Goal: Contribute content: Add original content to the website for others to see

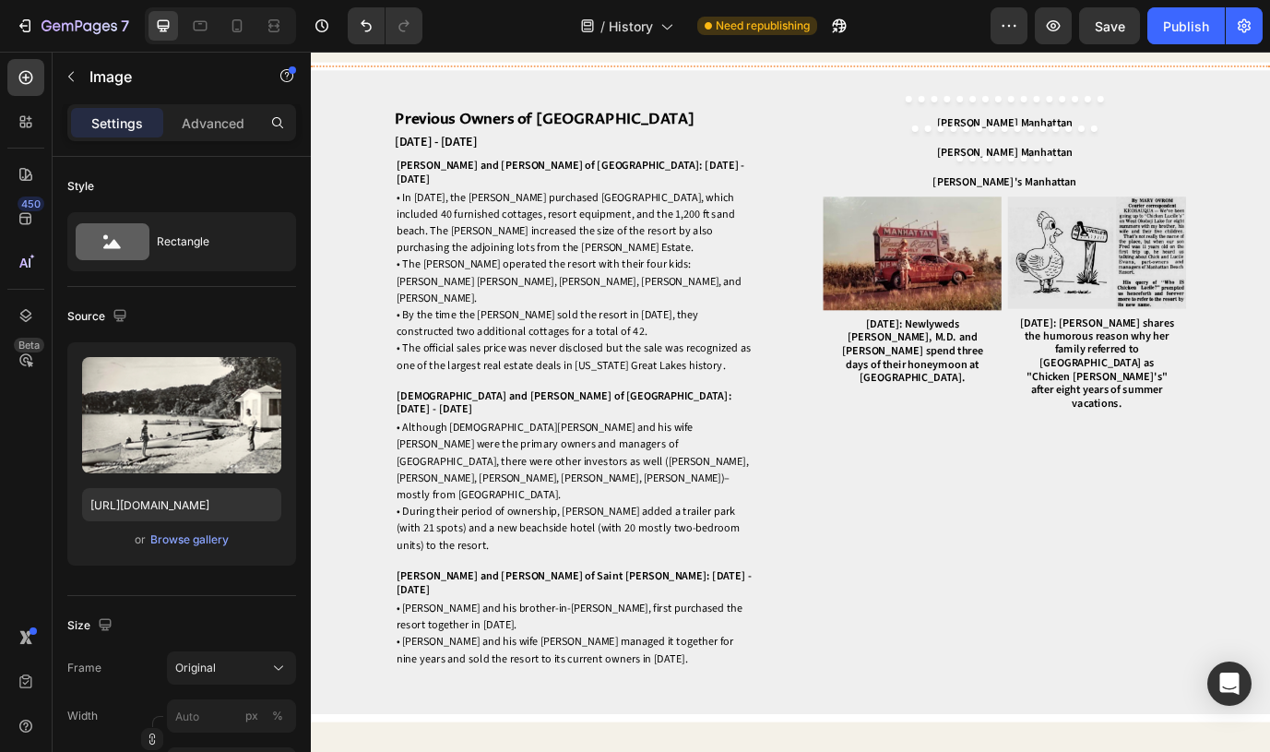
click at [1269, 117] on img at bounding box center [1111, 117] width 419 height 0
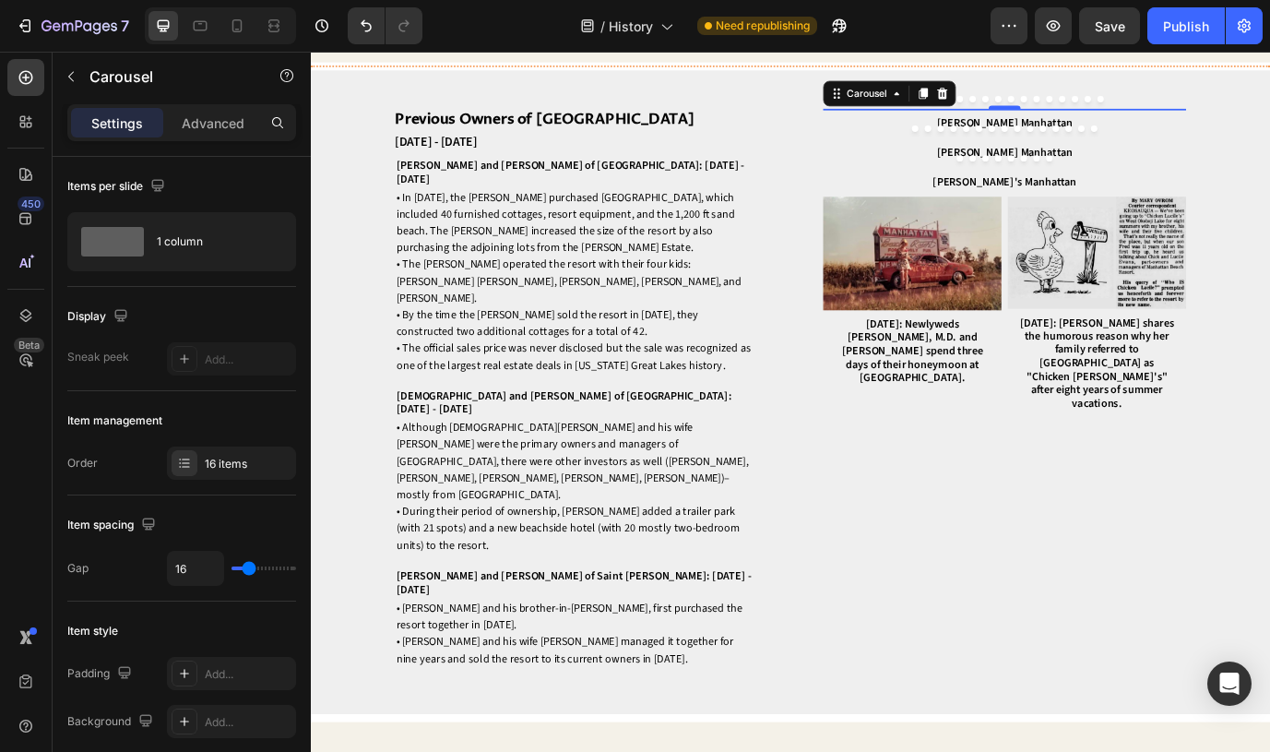
click at [910, 128] on icon "Carousel Back Arrow" at bounding box center [918, 117] width 18 height 22
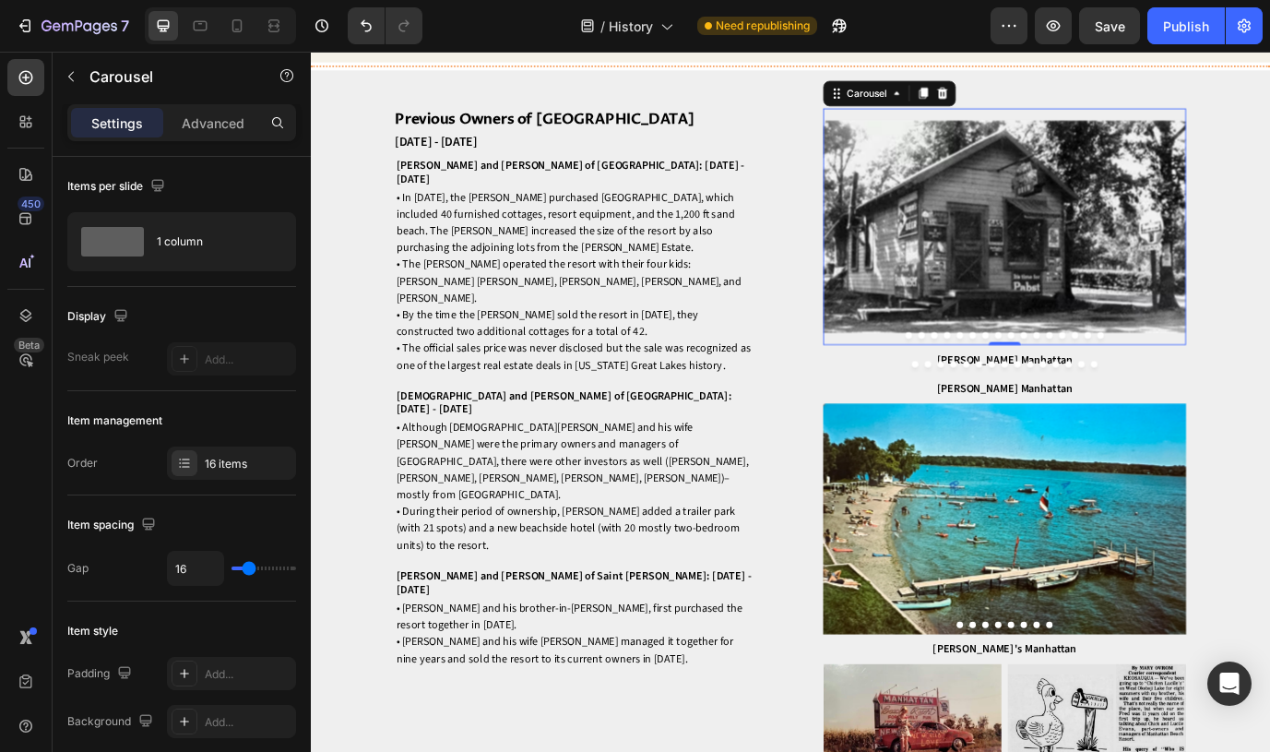
click at [1089, 383] on button "Dot" at bounding box center [1089, 378] width 7 height 7
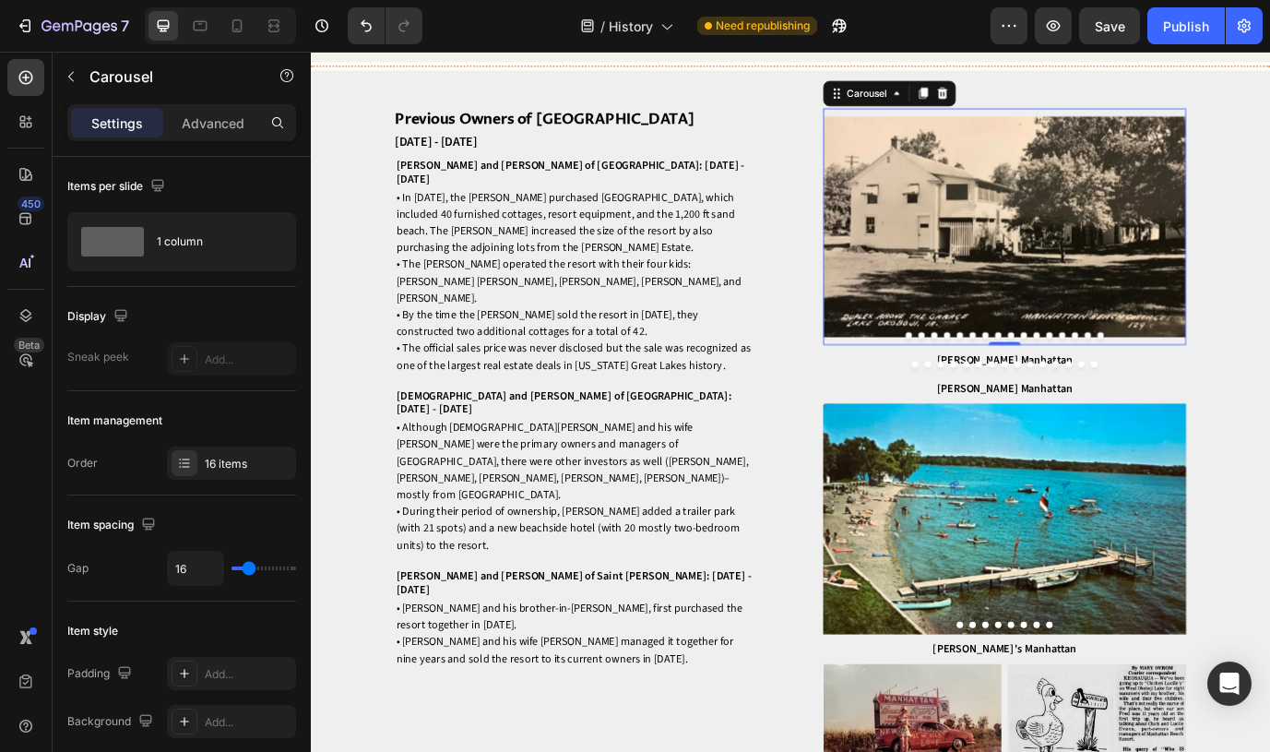
click at [1107, 383] on button "Dot" at bounding box center [1103, 378] width 7 height 7
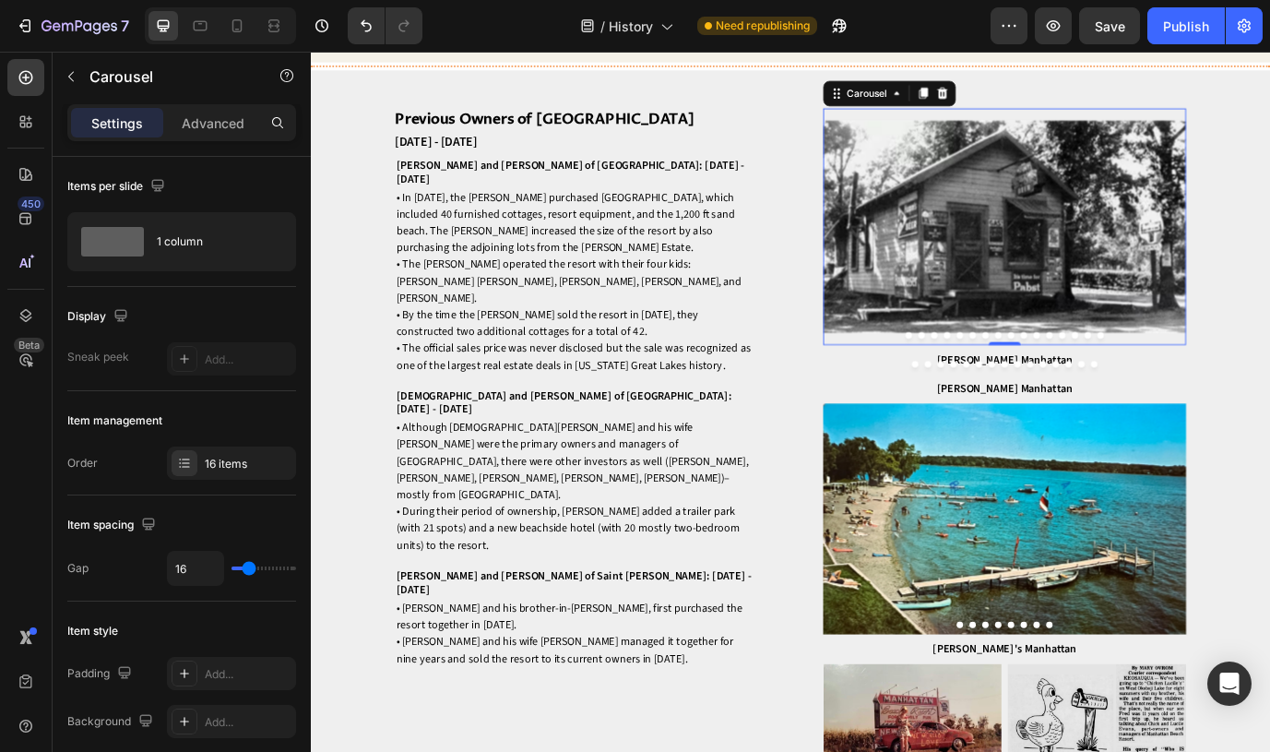
click at [1107, 383] on button "Dot" at bounding box center [1103, 378] width 7 height 7
click at [1115, 383] on button "Dot" at bounding box center [1118, 378] width 7 height 7
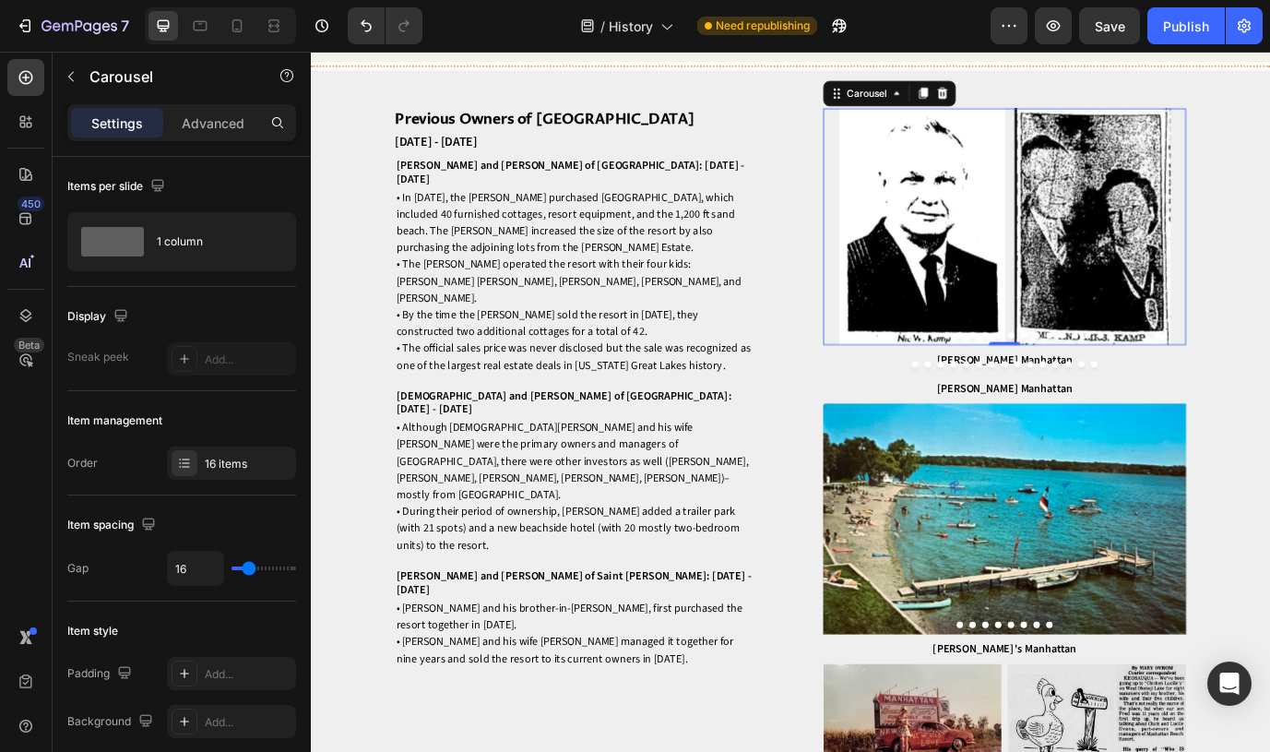
click at [1100, 383] on button "Dot" at bounding box center [1103, 378] width 7 height 7
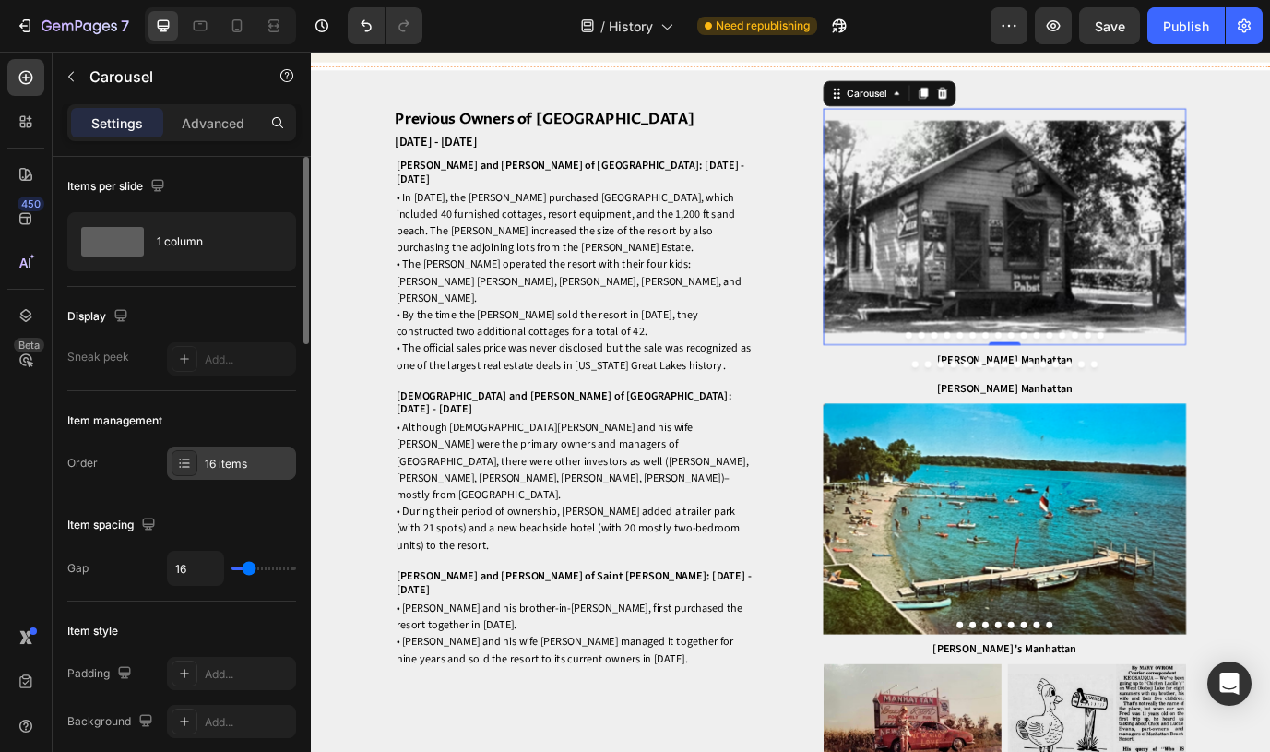
click at [246, 450] on div "16 items" at bounding box center [231, 462] width 129 height 33
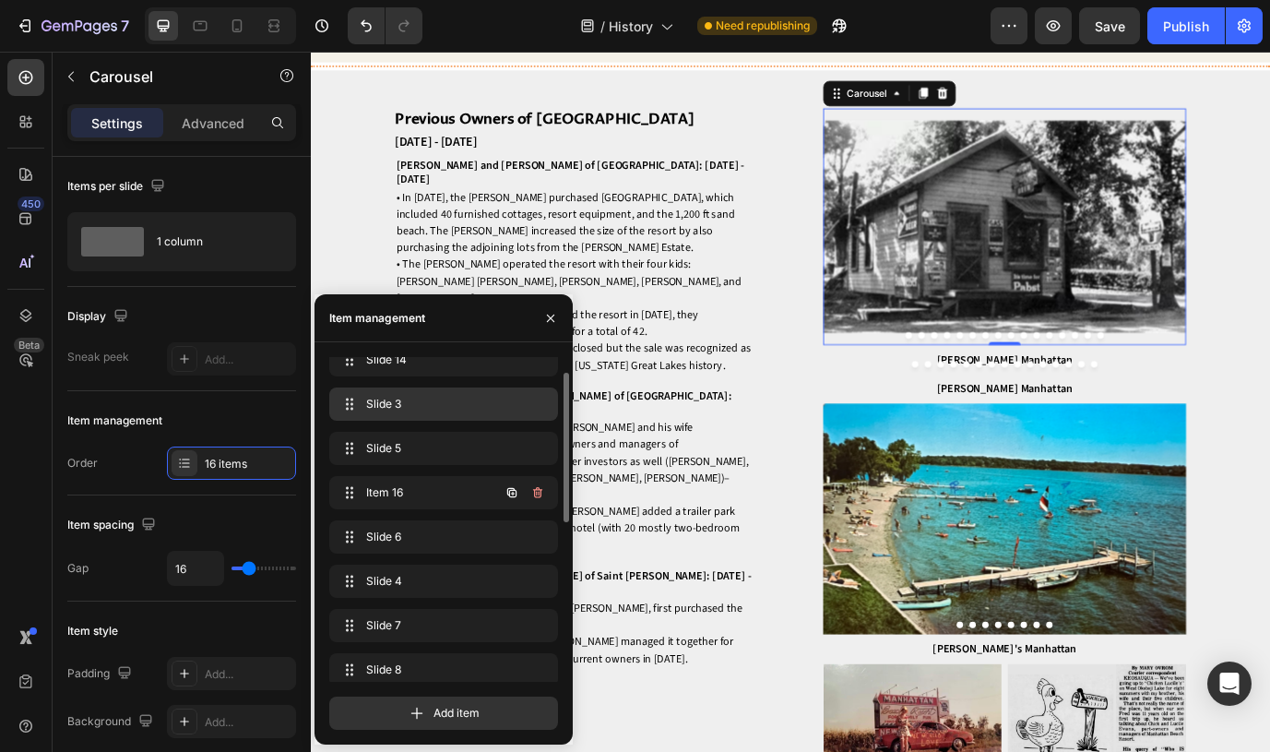
scroll to position [107, 0]
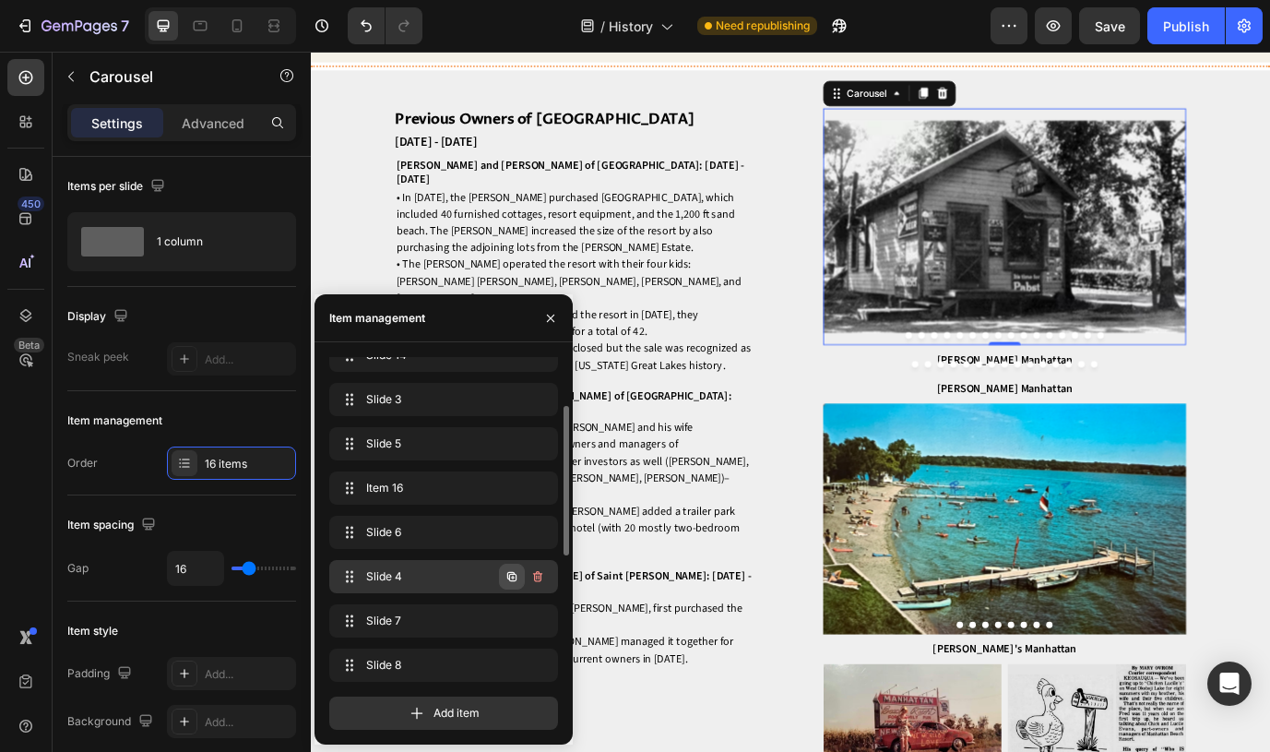
click at [510, 575] on icon "button" at bounding box center [511, 576] width 9 height 9
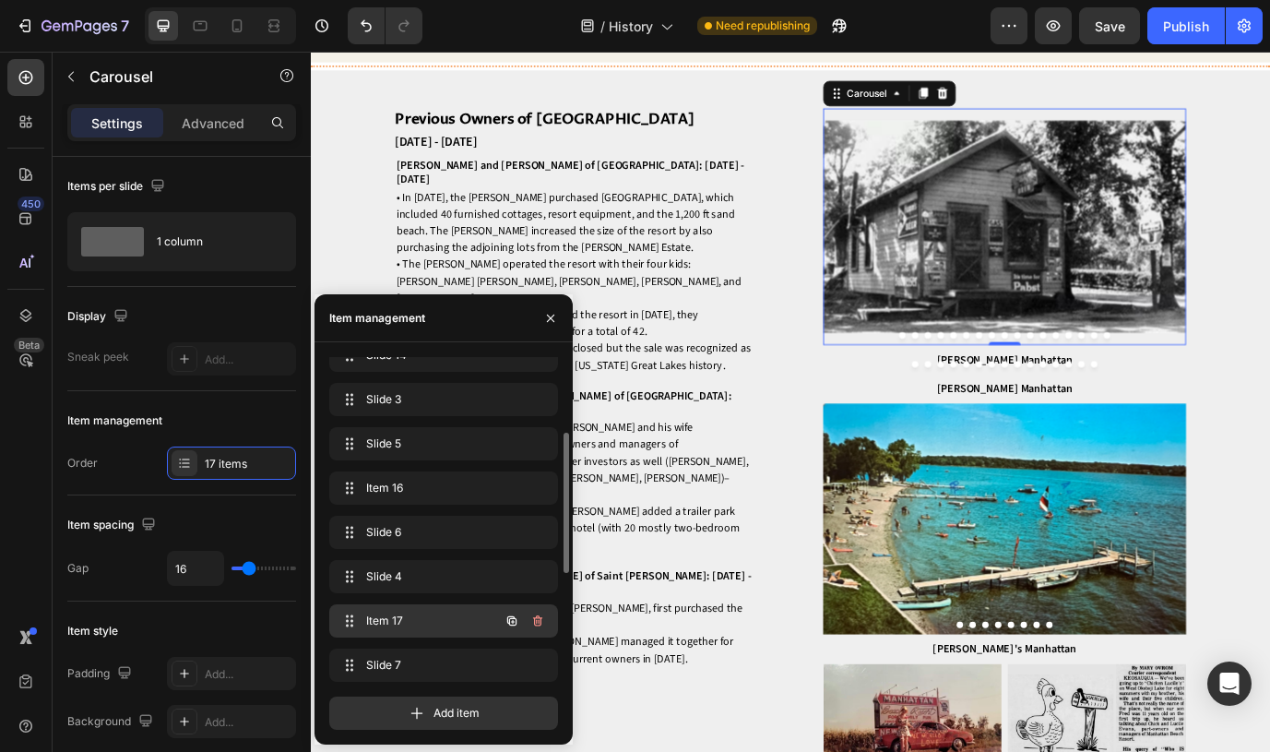
scroll to position [127, 0]
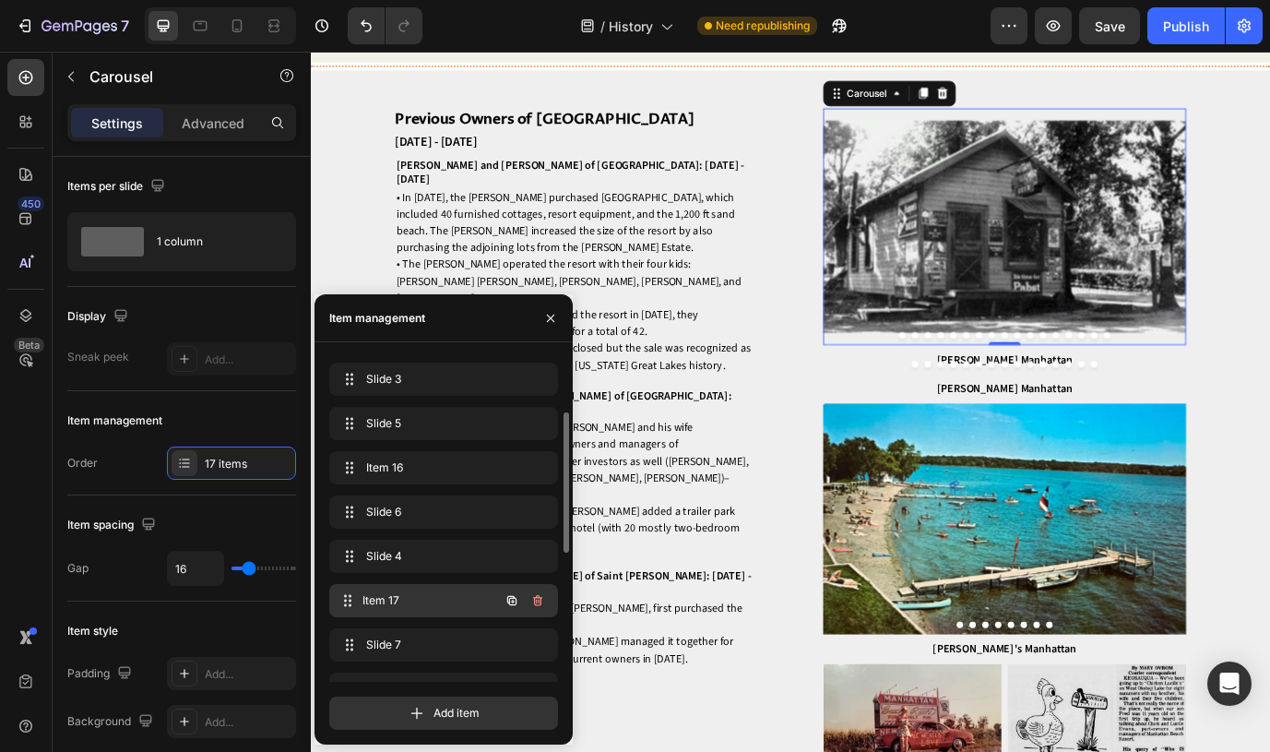
click at [446, 602] on span "Item 17" at bounding box center [431, 600] width 137 height 17
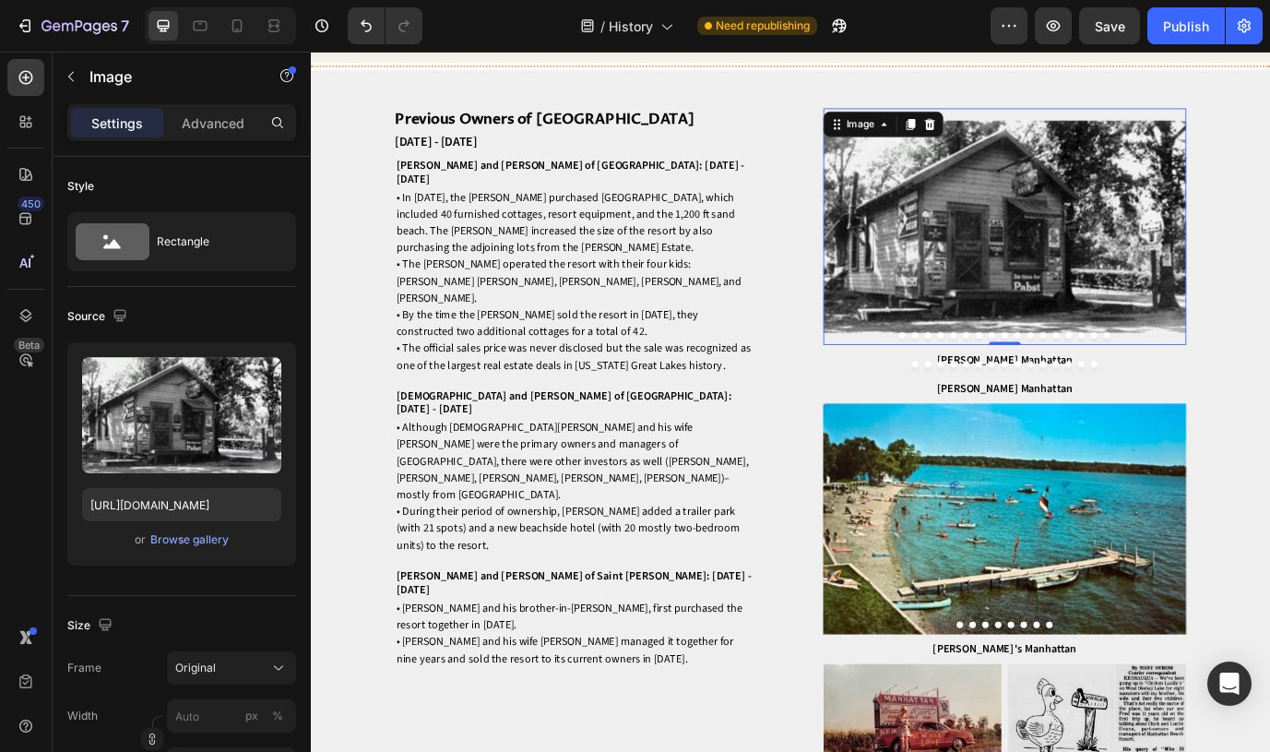
click at [1112, 283] on img at bounding box center [1111, 253] width 419 height 273
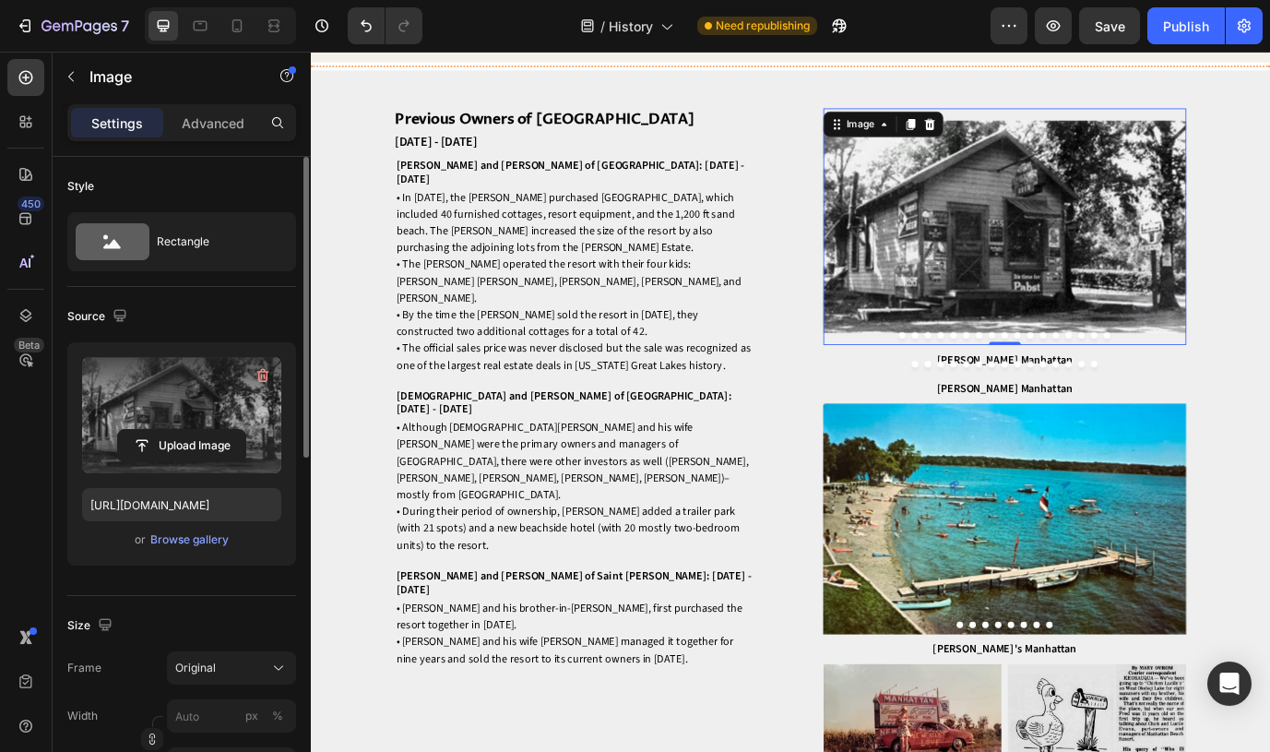
click at [217, 420] on label at bounding box center [181, 415] width 199 height 116
click at [217, 430] on input "file" at bounding box center [181, 445] width 127 height 31
click at [175, 407] on label at bounding box center [181, 415] width 199 height 116
click at [175, 430] on input "file" at bounding box center [181, 445] width 127 height 31
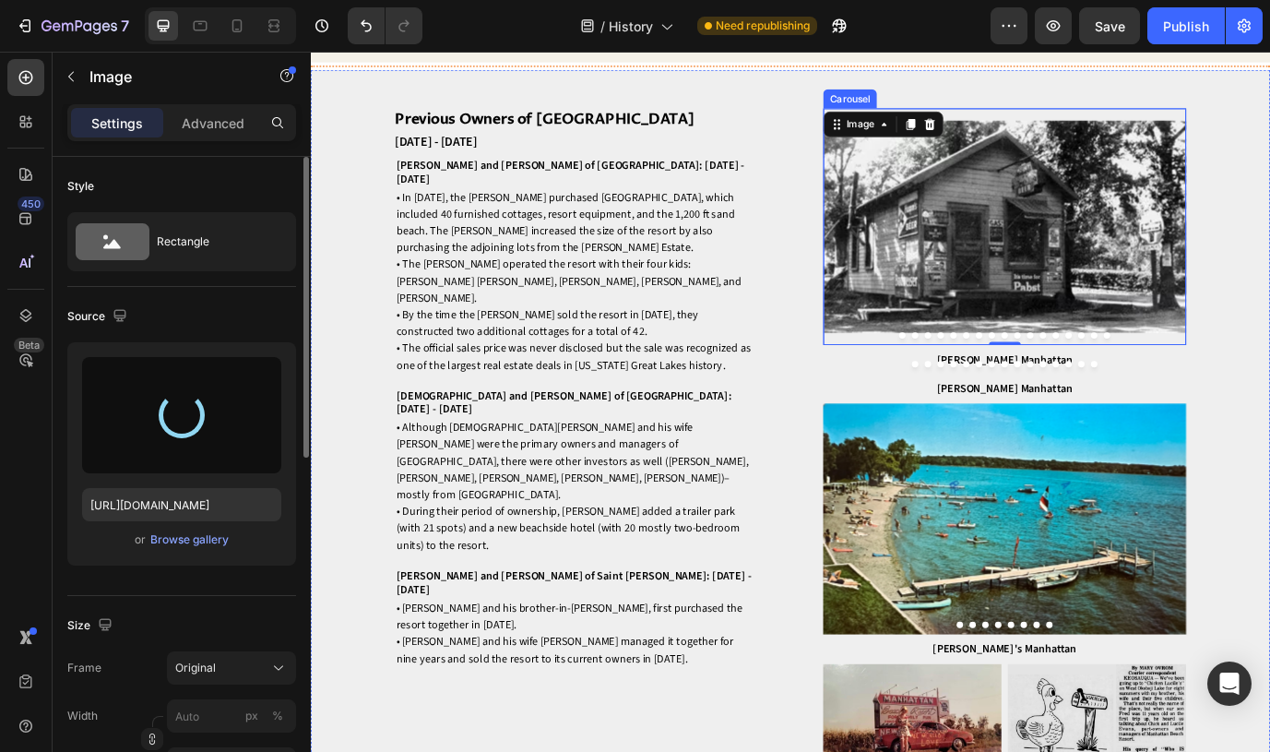
type input "[URL][DOMAIN_NAME]"
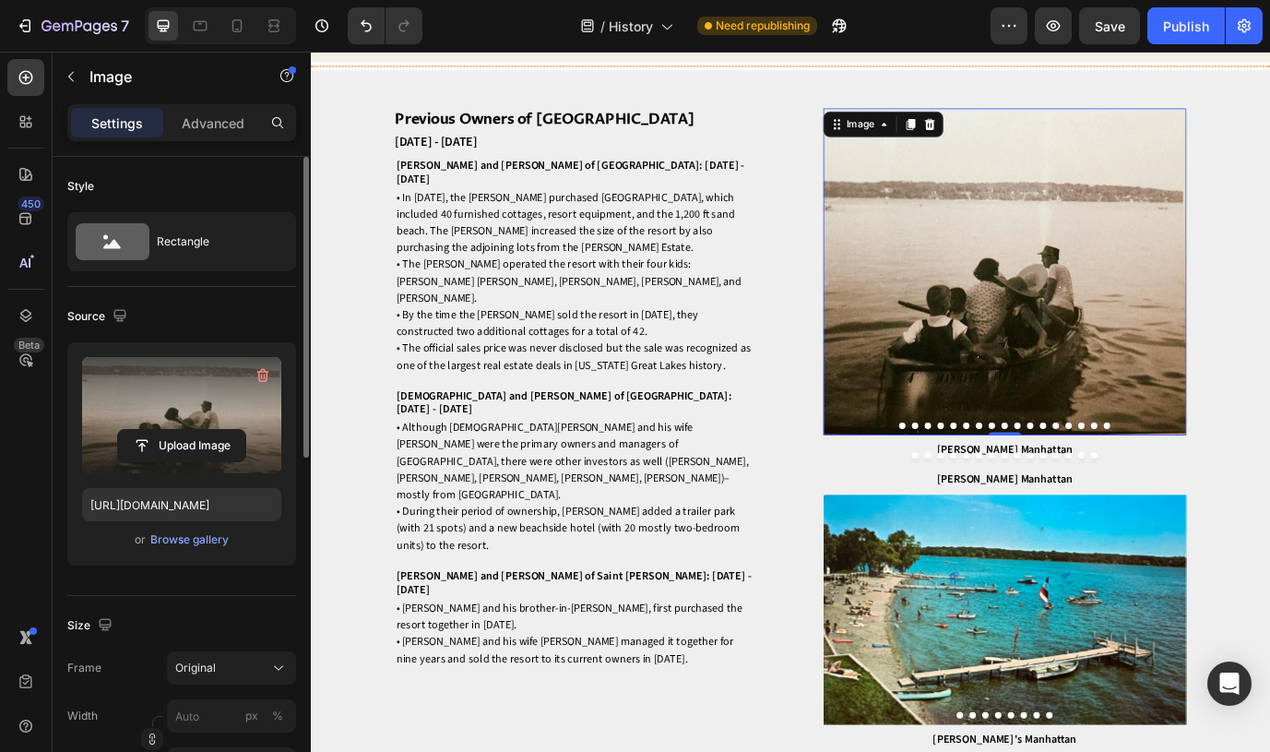
click at [1011, 398] on img at bounding box center [1111, 305] width 419 height 377
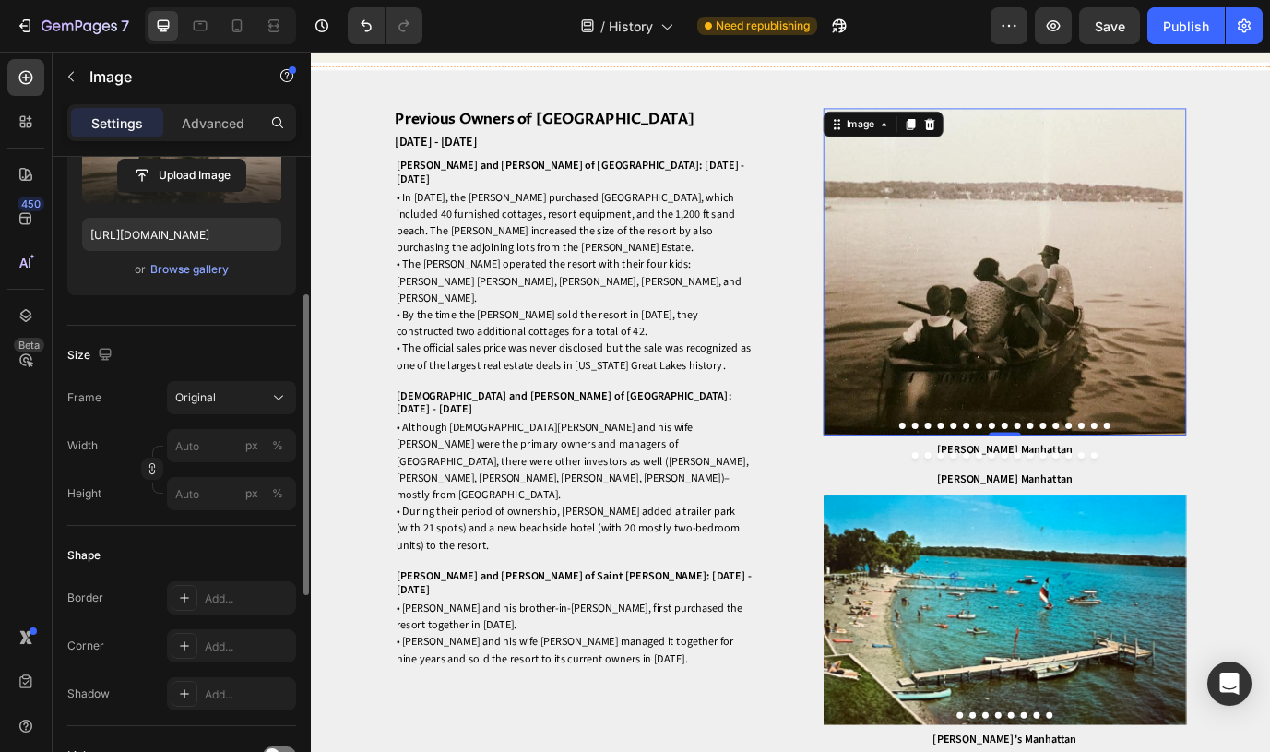
scroll to position [279, 0]
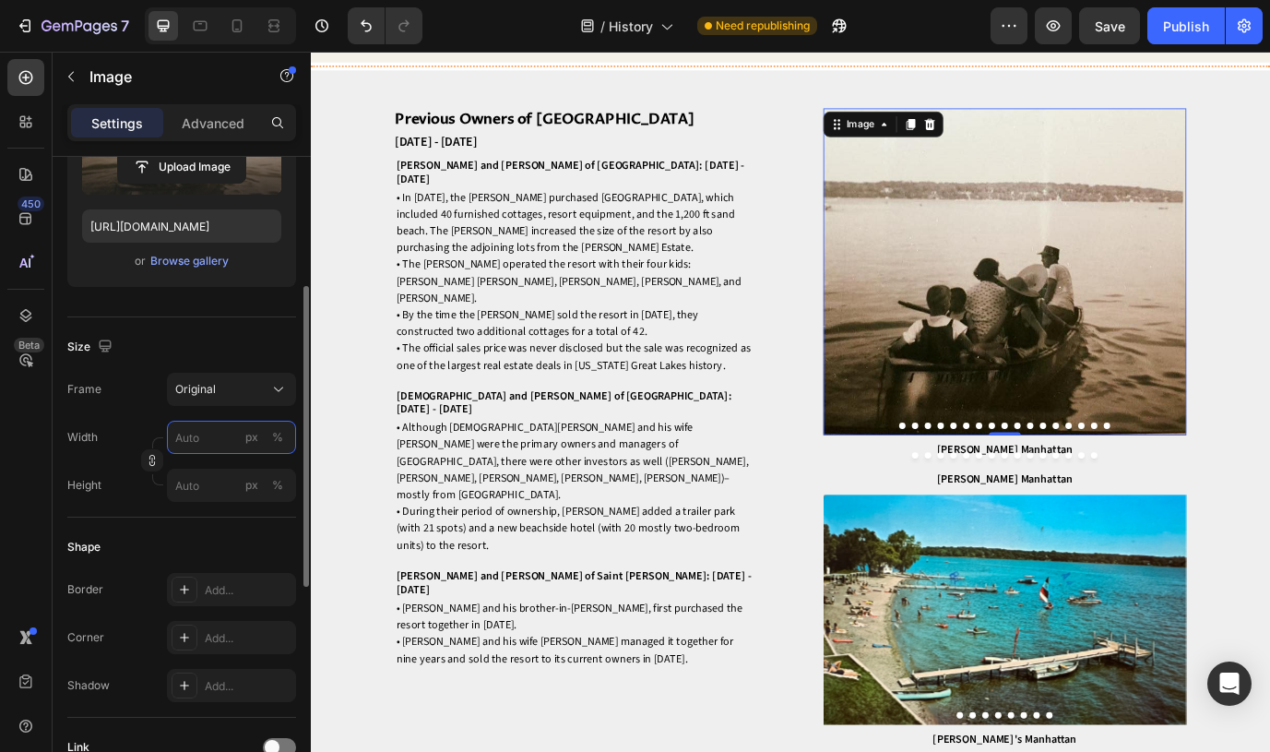
click at [211, 441] on input "px %" at bounding box center [231, 437] width 129 height 33
click at [125, 430] on div "Width px %" at bounding box center [181, 437] width 229 height 33
click at [193, 437] on input "px %" at bounding box center [231, 437] width 129 height 33
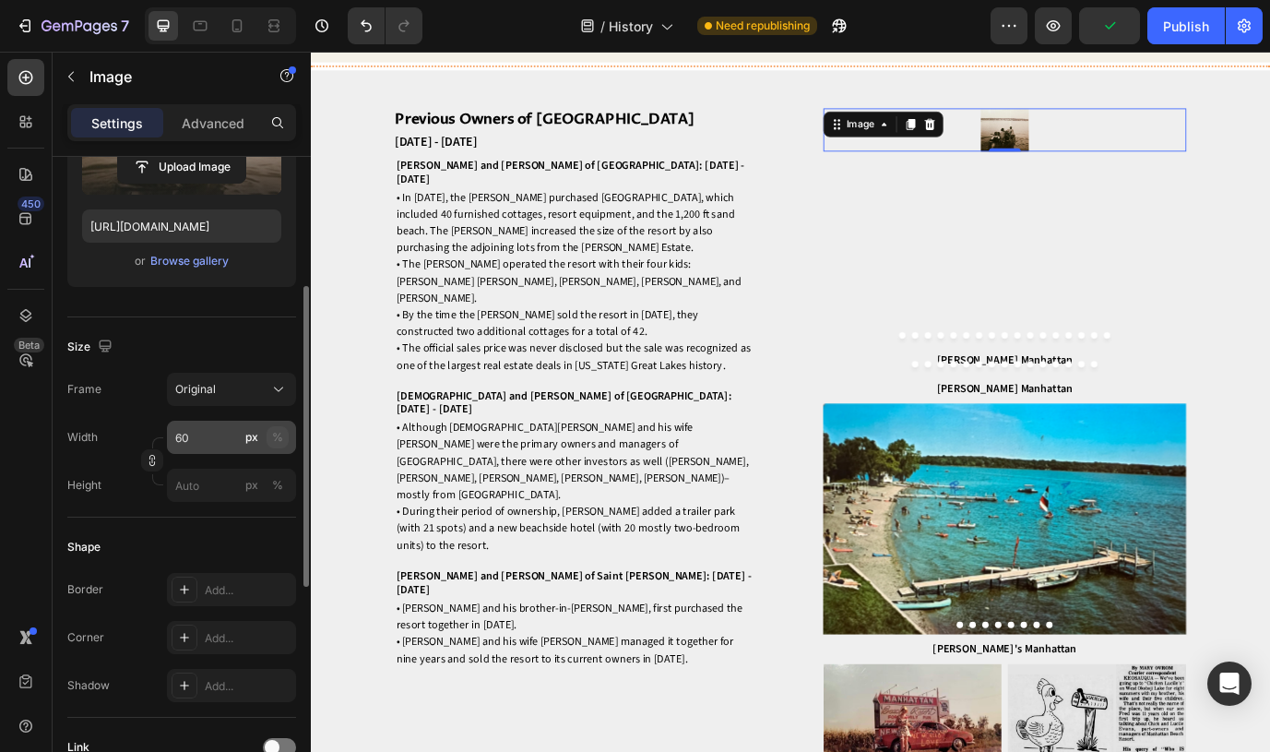
click at [283, 438] on button "%" at bounding box center [278, 437] width 22 height 22
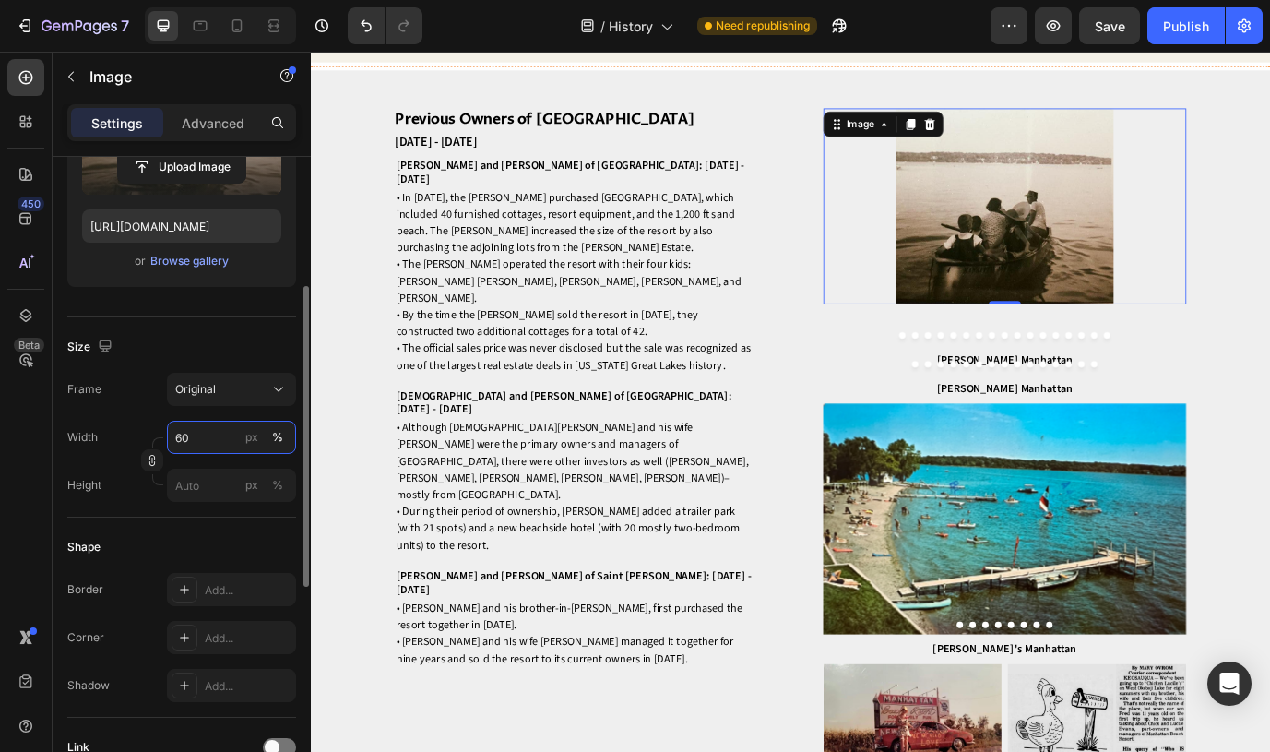
click at [224, 444] on input "60" at bounding box center [231, 437] width 129 height 33
type input "6"
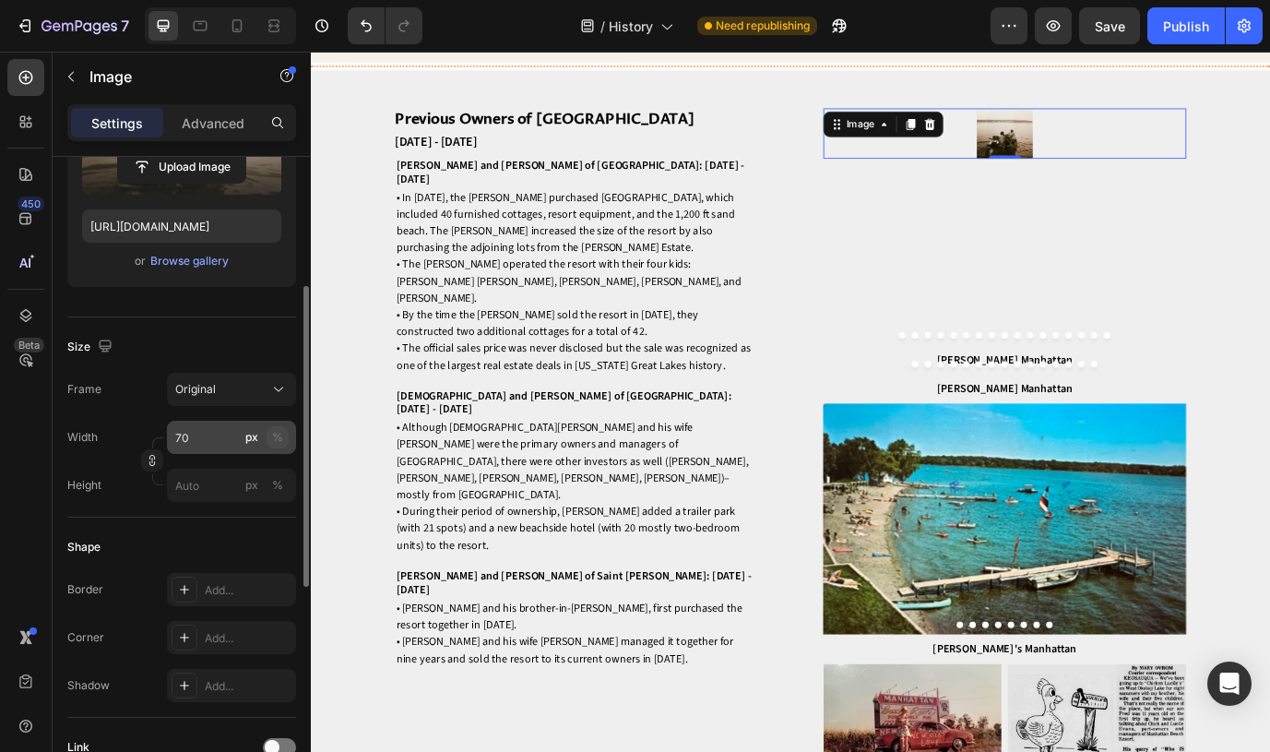
click at [274, 439] on div "%" at bounding box center [277, 437] width 11 height 17
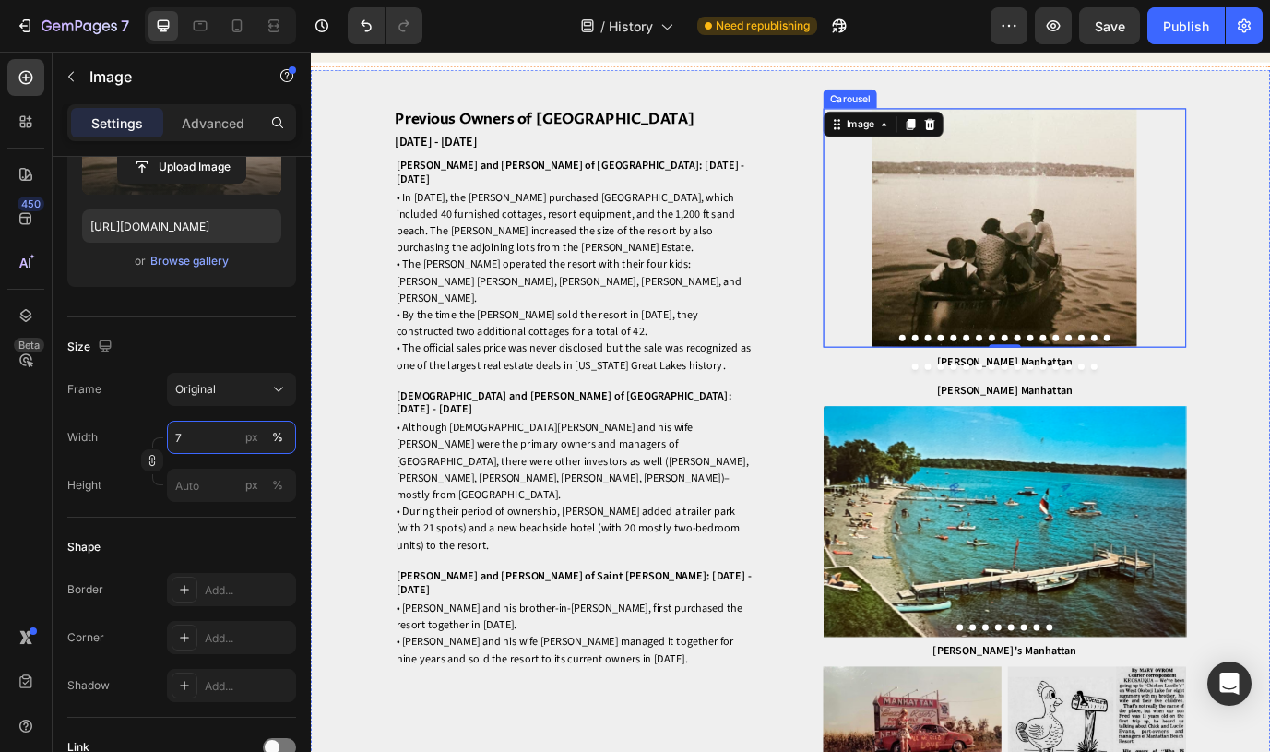
type input "72"
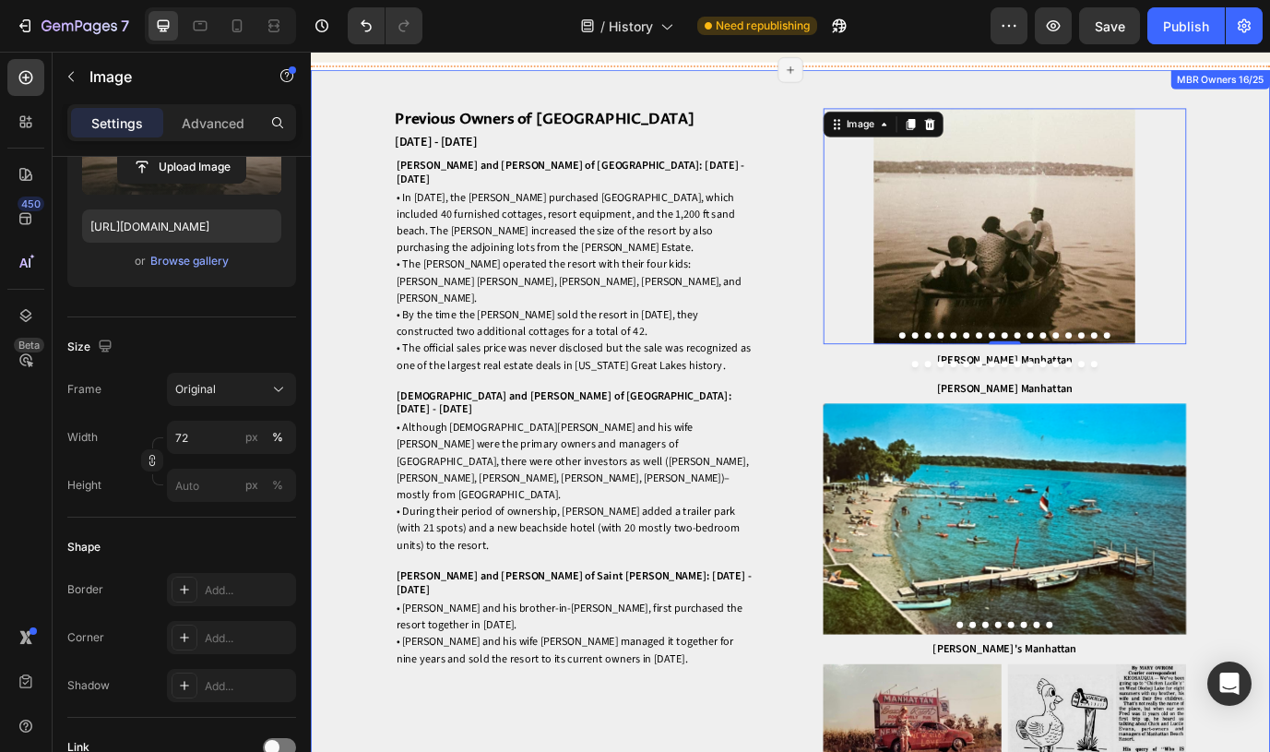
click at [1269, 423] on div "Previous Owners of [GEOGRAPHIC_DATA] Heading [DATE] - [DATE] Heading [PERSON_NA…" at bounding box center [864, 565] width 1107 height 985
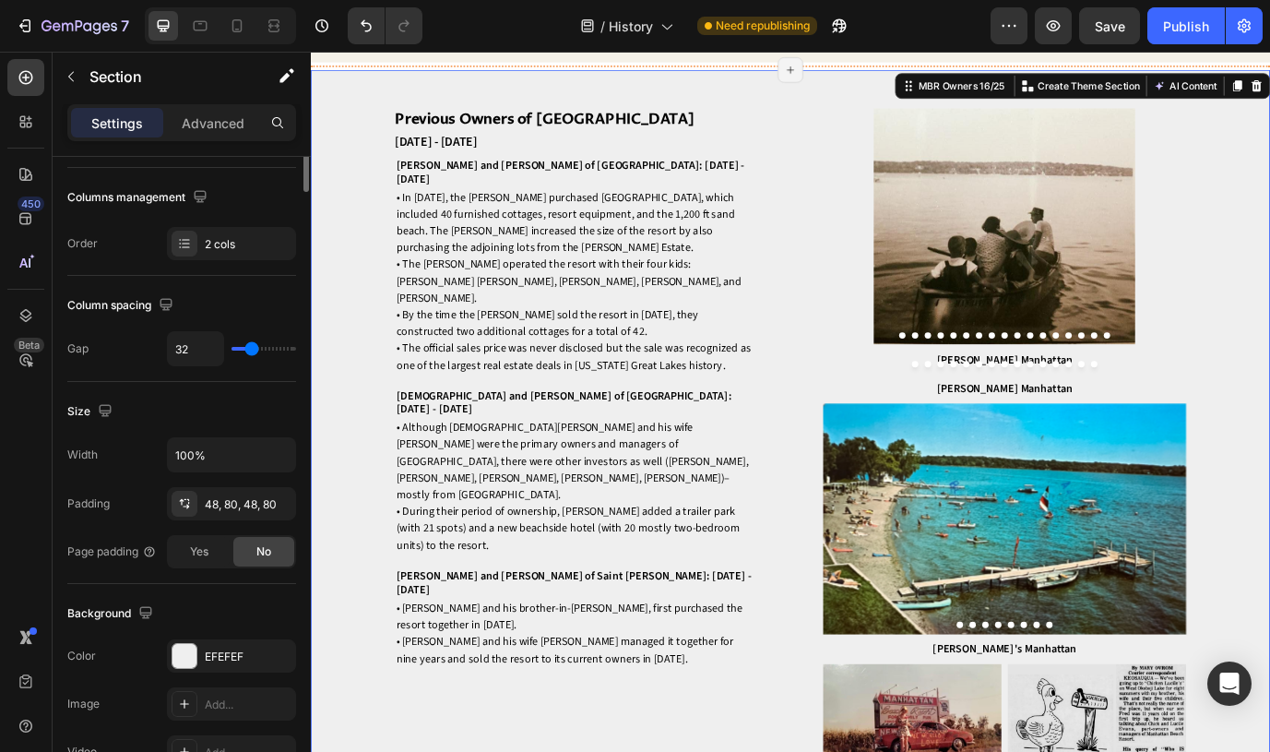
scroll to position [0, 0]
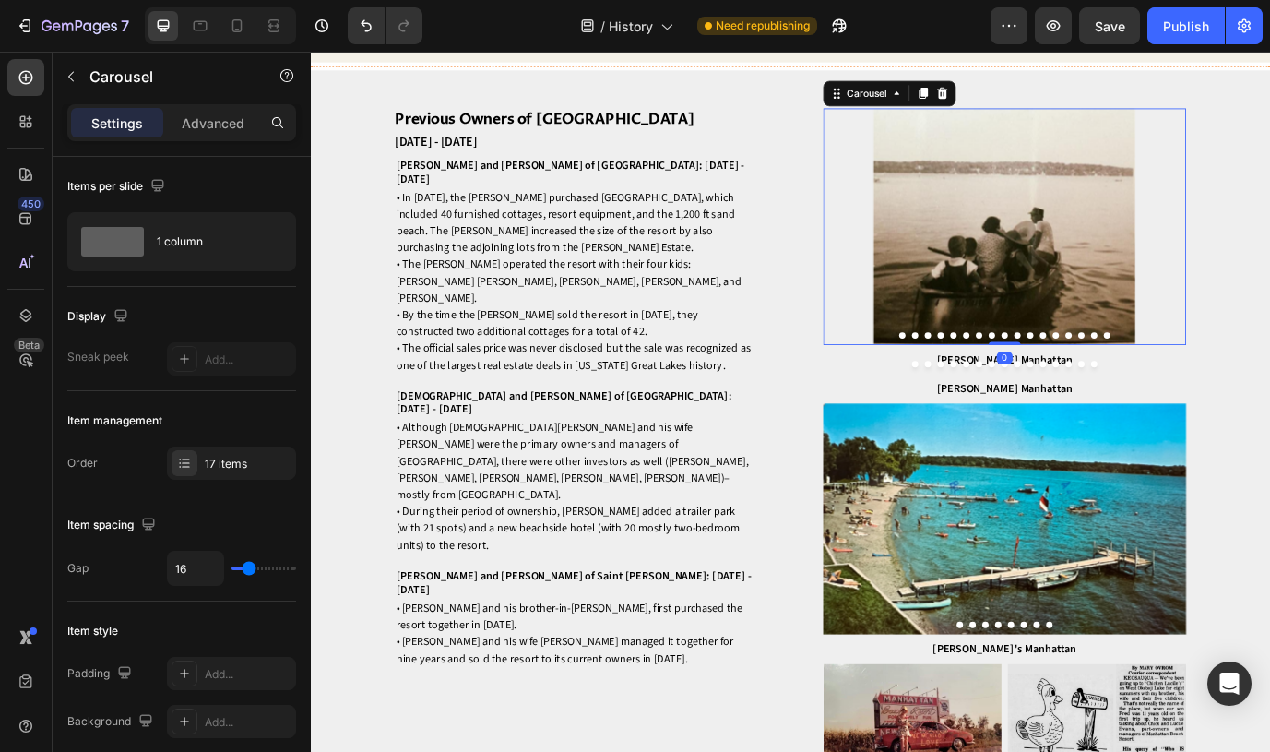
click at [993, 383] on button "Dot" at bounding box center [993, 378] width 7 height 7
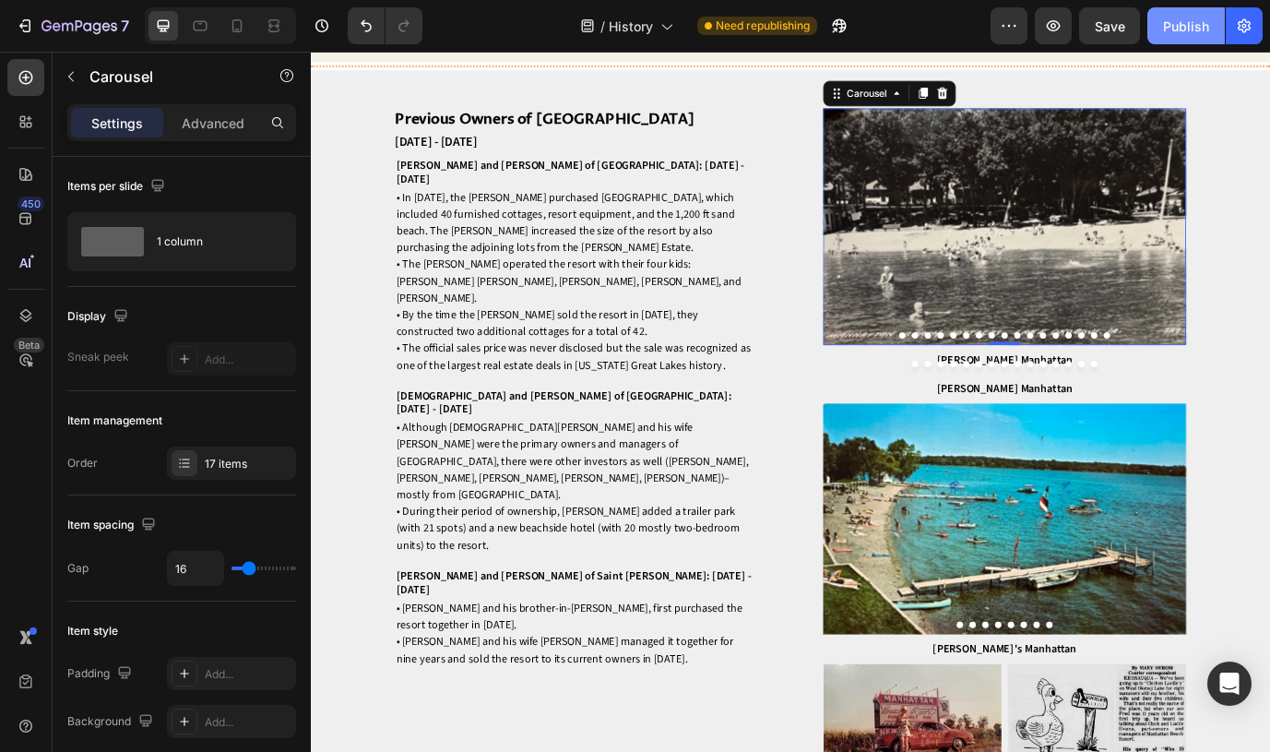
click at [1195, 23] on div "Publish" at bounding box center [1186, 26] width 46 height 19
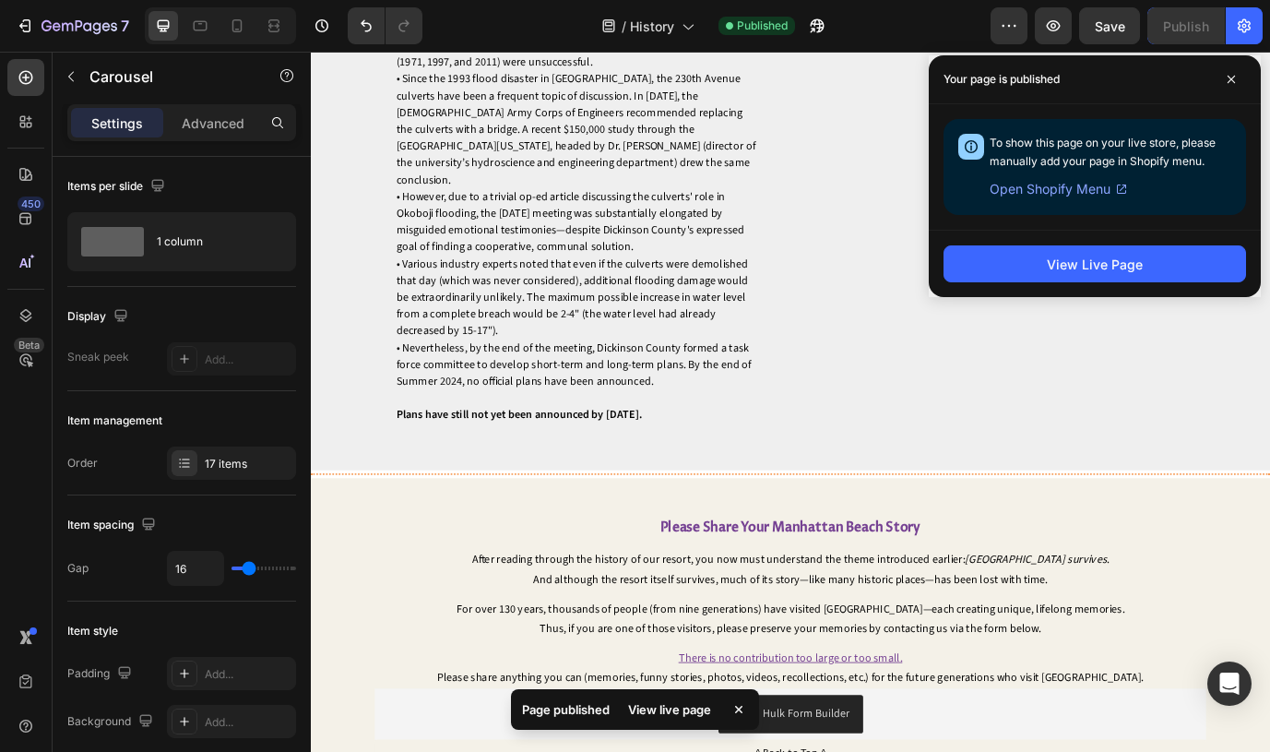
scroll to position [11068, 0]
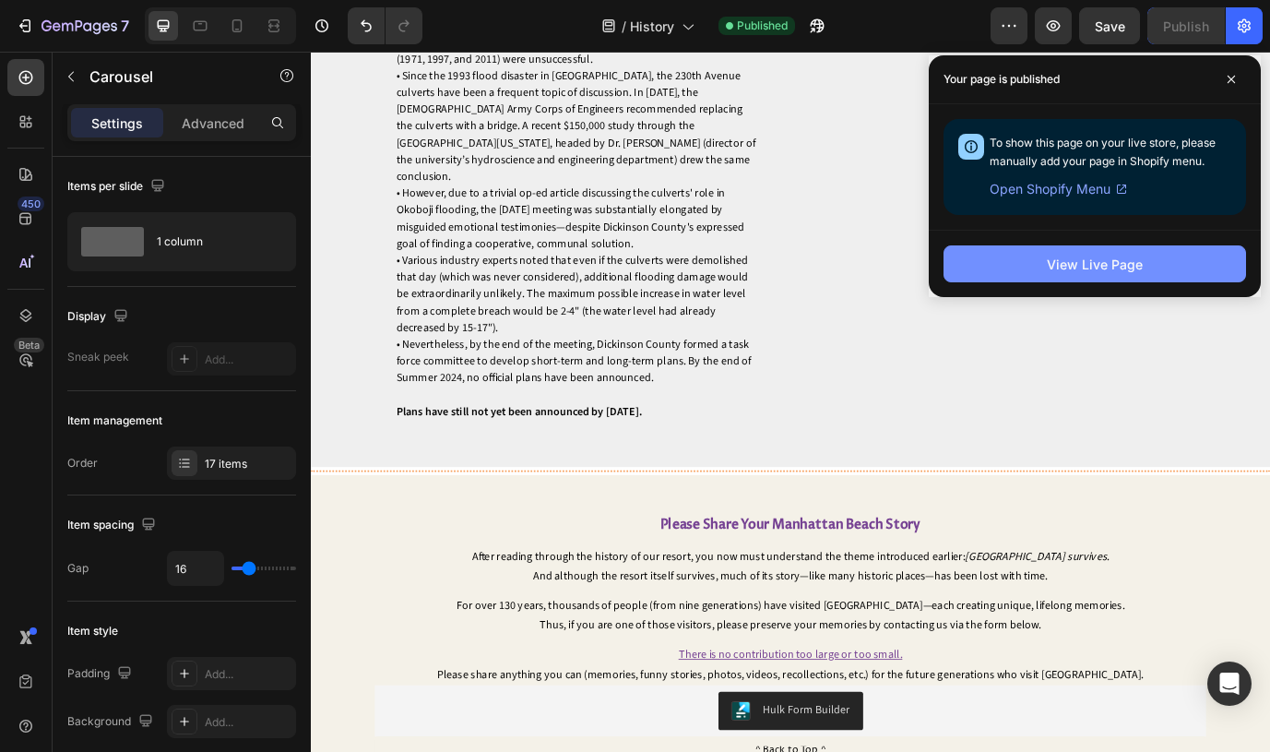
click at [1109, 267] on div "View Live Page" at bounding box center [1095, 264] width 96 height 19
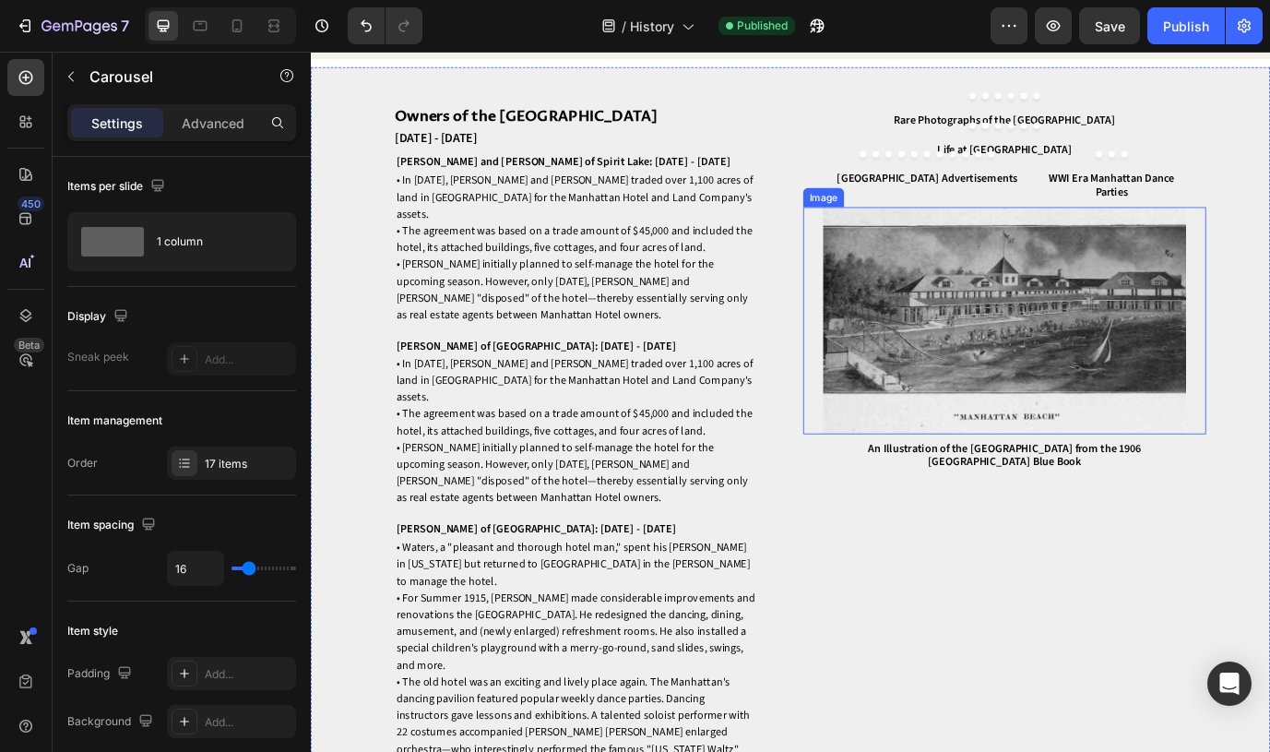
scroll to position [4610, 0]
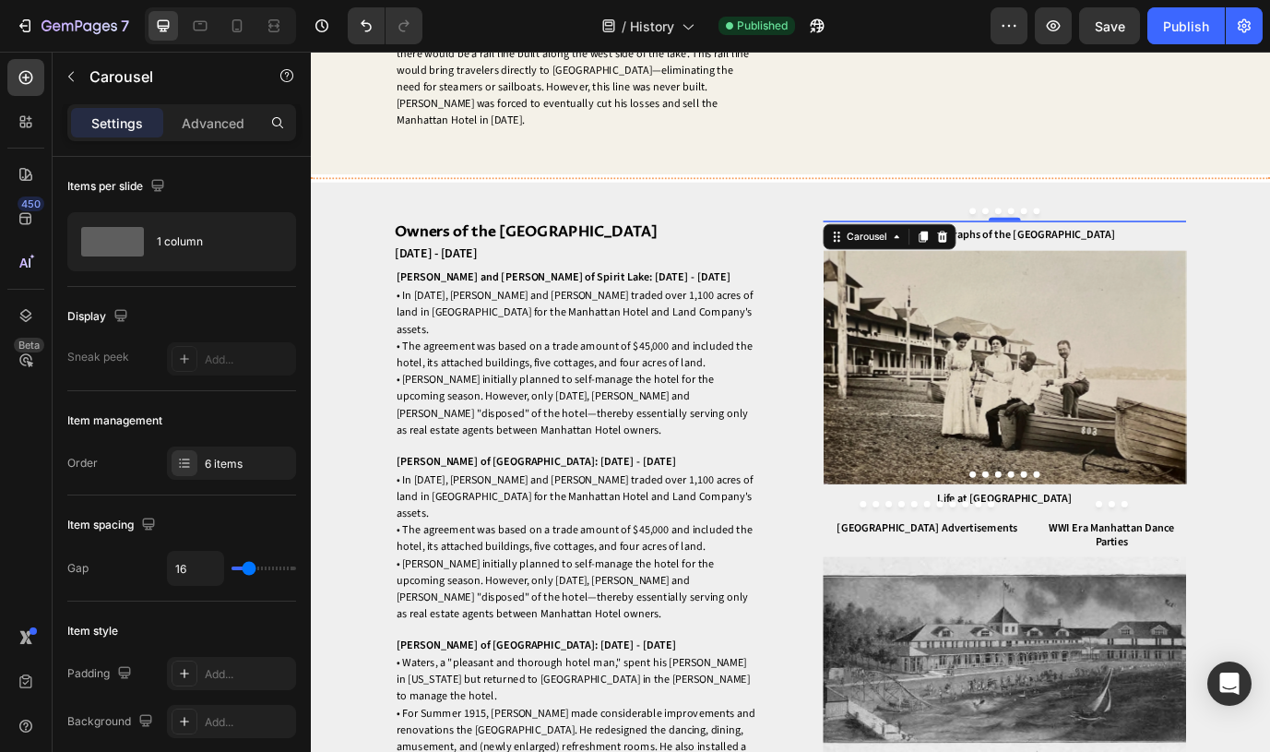
scroll to position [4497, 0]
click at [1185, 29] on div "Publish" at bounding box center [1186, 26] width 46 height 19
